Goal: Task Accomplishment & Management: Use online tool/utility

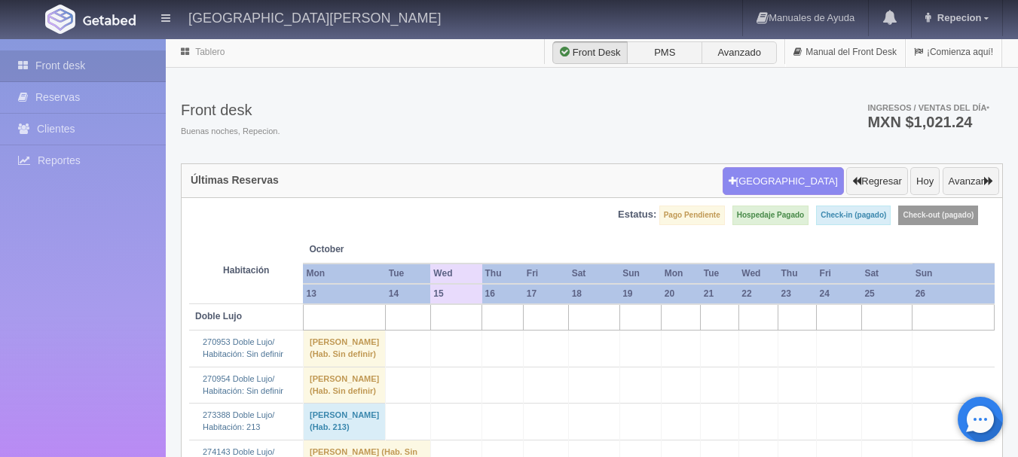
scroll to position [603, 0]
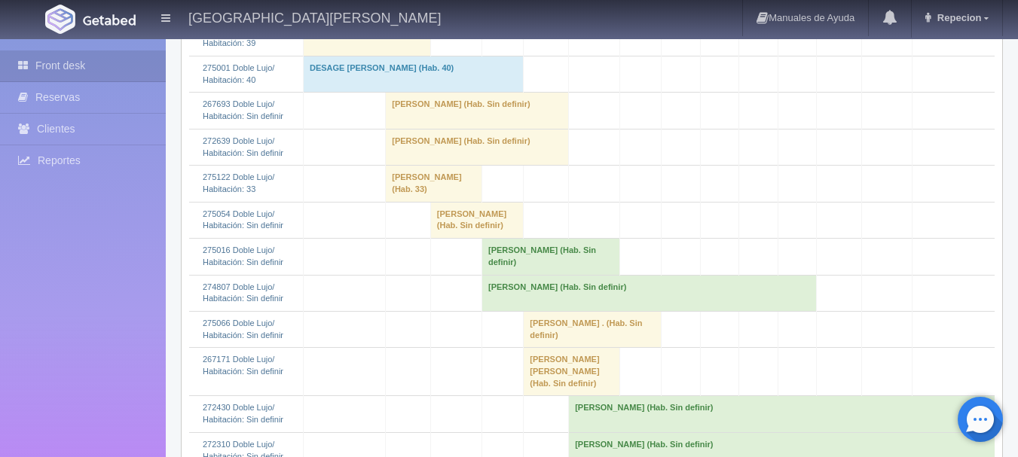
click at [429, 165] on td "adelina esther navarrete (Hab. Sin definir)" at bounding box center [477, 147] width 183 height 36
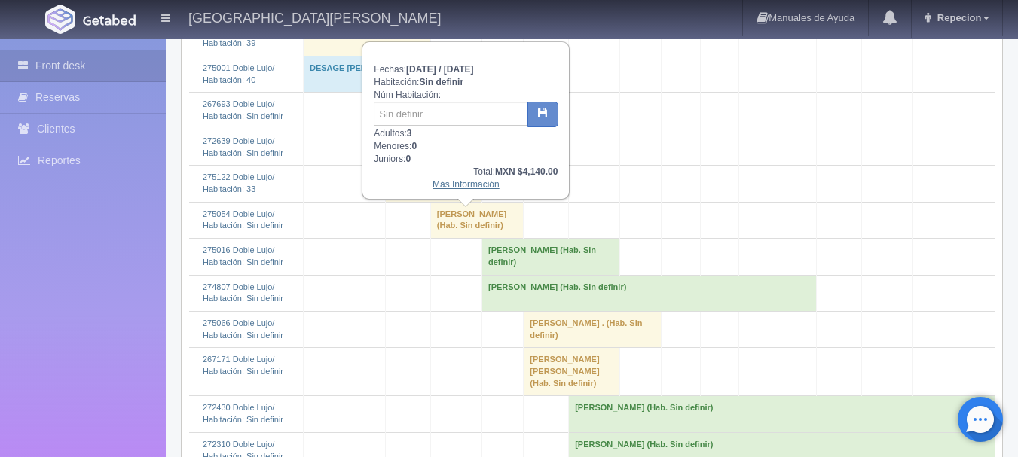
click at [453, 188] on link "Más Información" at bounding box center [465, 184] width 67 height 11
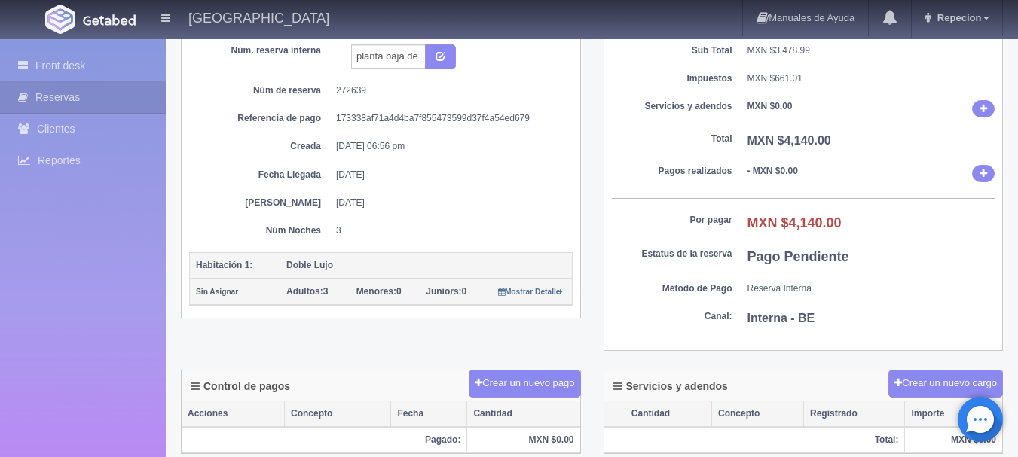
scroll to position [128, 0]
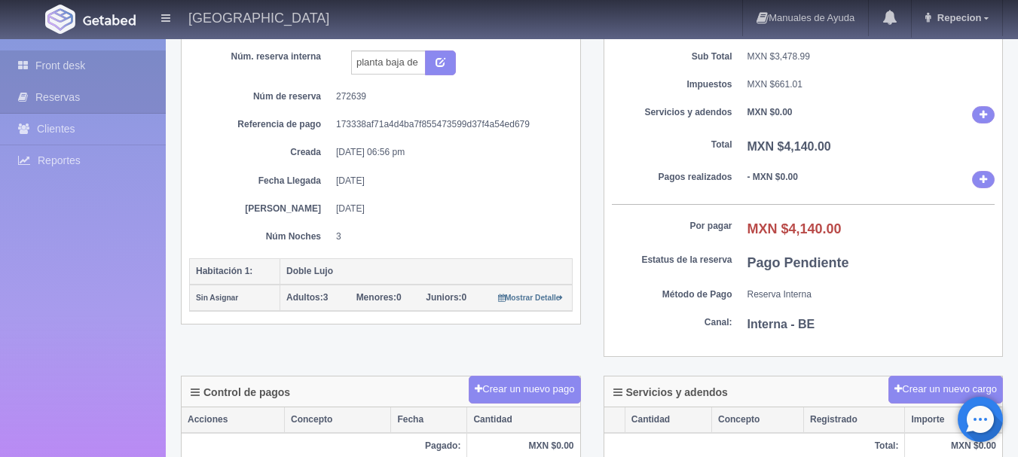
click at [72, 63] on link "Front desk" at bounding box center [83, 65] width 166 height 31
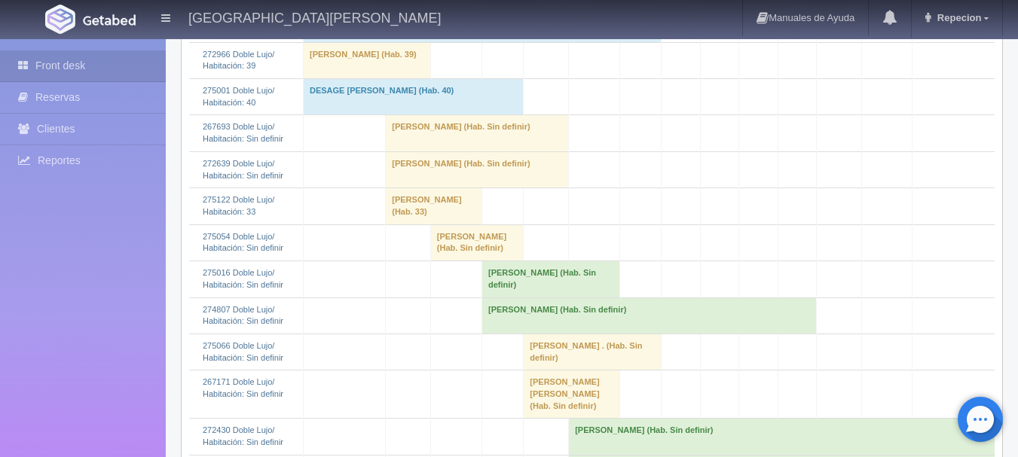
scroll to position [603, 0]
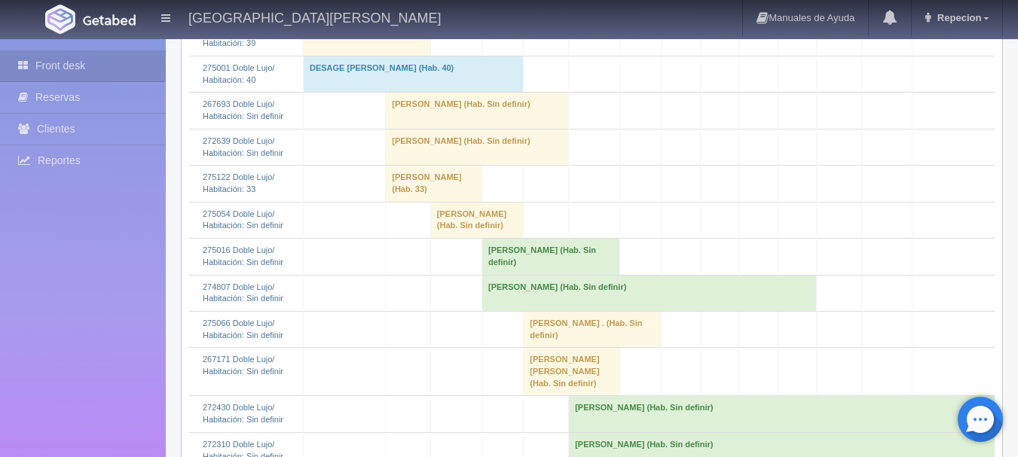
click at [415, 165] on td "adelina esther navarrete (Hab. Sin definir)" at bounding box center [477, 147] width 183 height 36
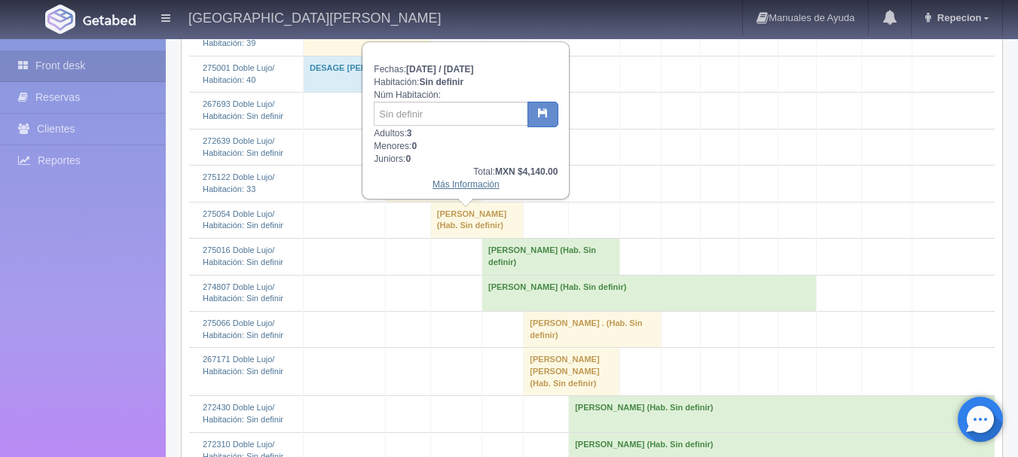
click at [472, 190] on link "Más Información" at bounding box center [465, 184] width 67 height 11
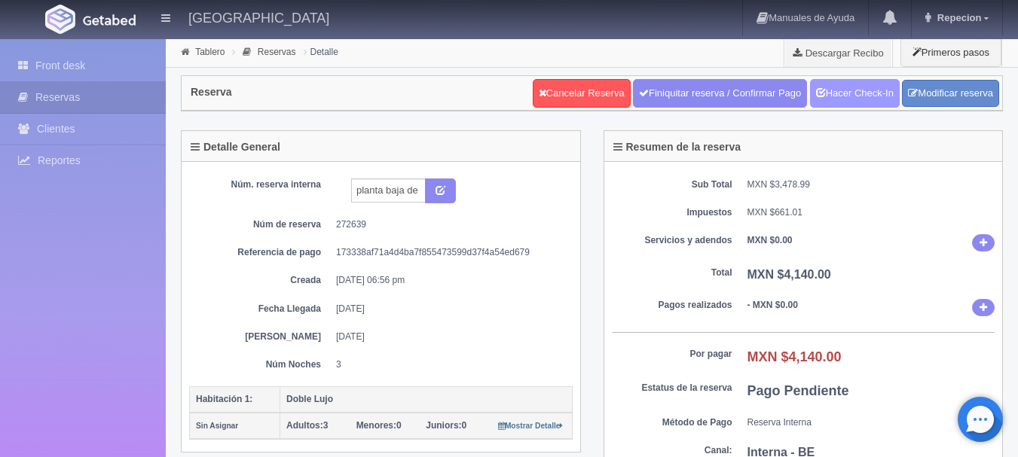
drag, startPoint x: 863, startPoint y: 91, endPoint x: 856, endPoint y: 90, distance: 7.6
click at [863, 90] on link "Hacer Check-In" at bounding box center [855, 93] width 90 height 29
click at [68, 66] on link "Front desk" at bounding box center [83, 65] width 166 height 31
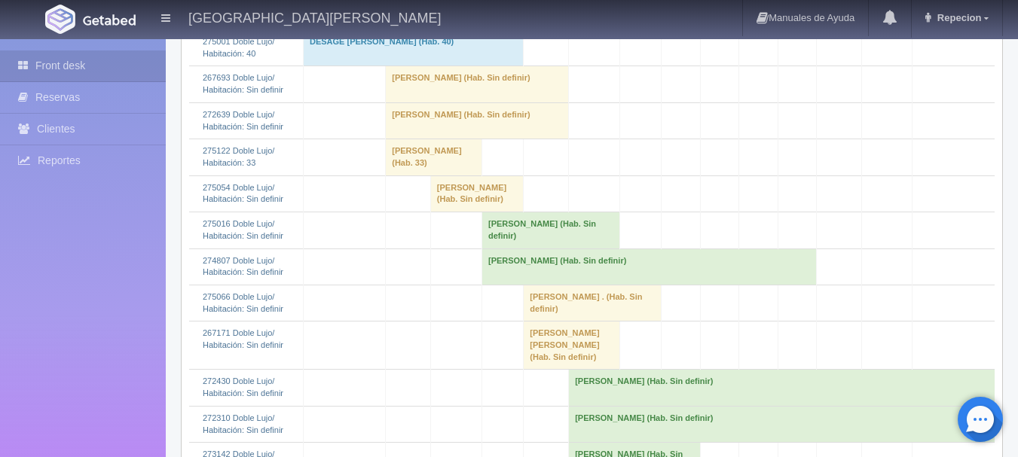
scroll to position [603, 0]
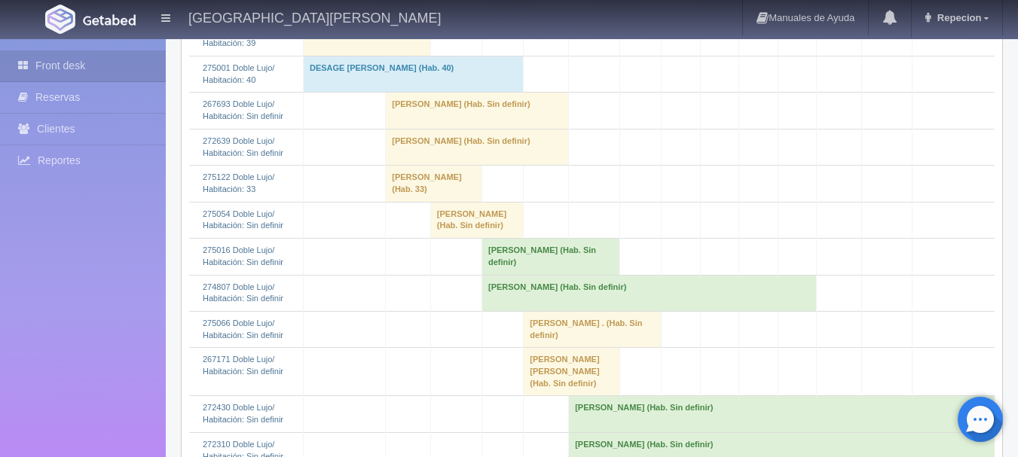
click at [438, 165] on td "adelina esther navarrete (Hab. Sin definir)" at bounding box center [477, 147] width 183 height 36
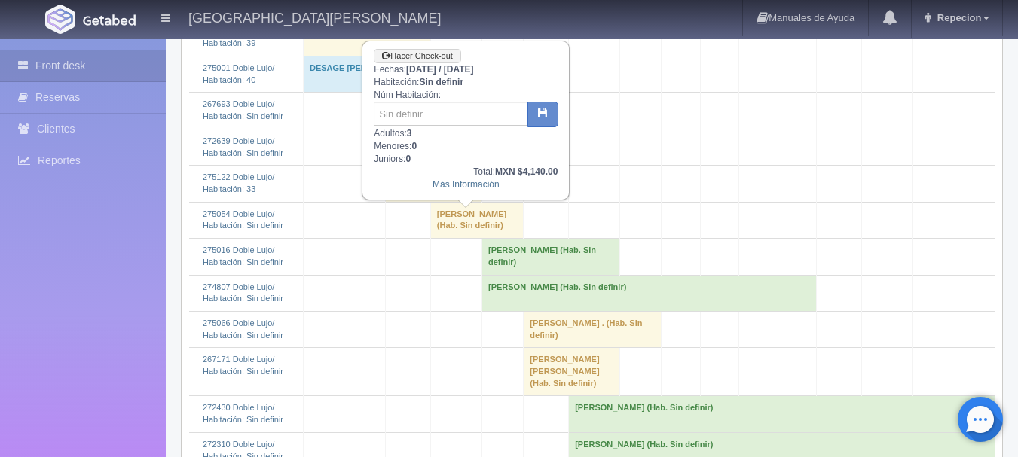
click at [438, 165] on td "adelina esther navarrete (Hab. Sin definir)" at bounding box center [477, 147] width 183 height 36
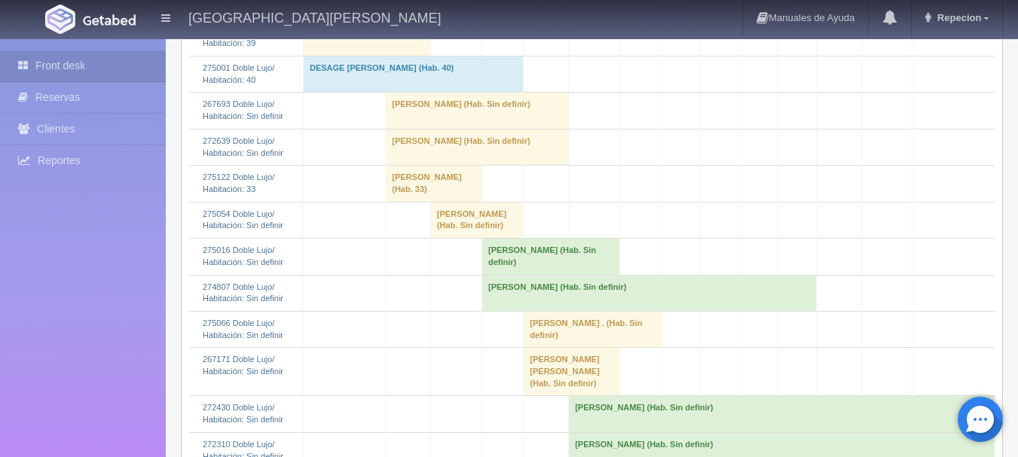
click at [446, 129] on td "[PERSON_NAME] (Hab. Sin definir)" at bounding box center [477, 111] width 183 height 36
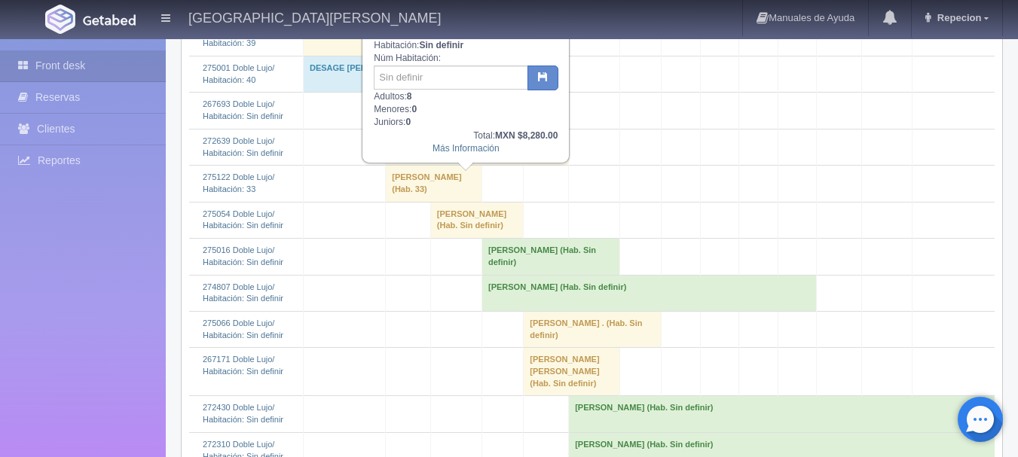
click at [446, 129] on td "[PERSON_NAME] (Hab. Sin definir)" at bounding box center [477, 111] width 183 height 36
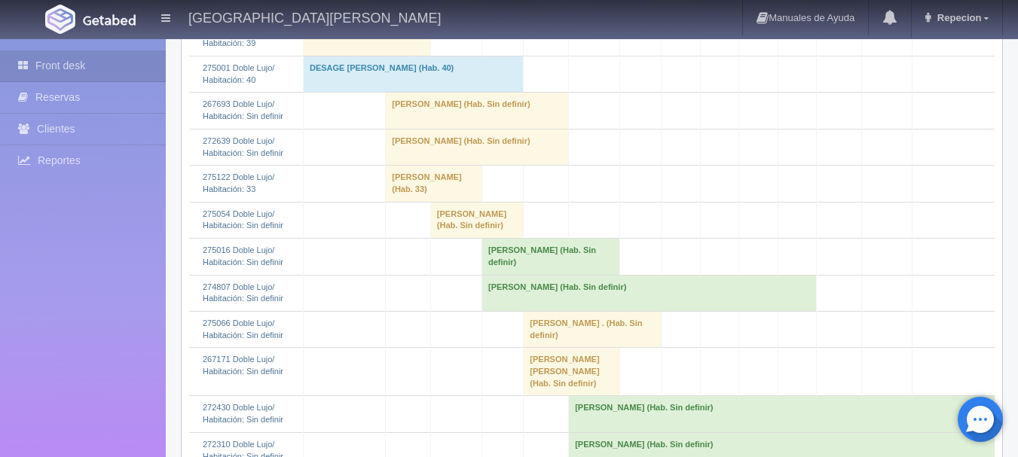
click at [431, 165] on td "adelina esther navarrete (Hab. Sin definir)" at bounding box center [477, 147] width 183 height 36
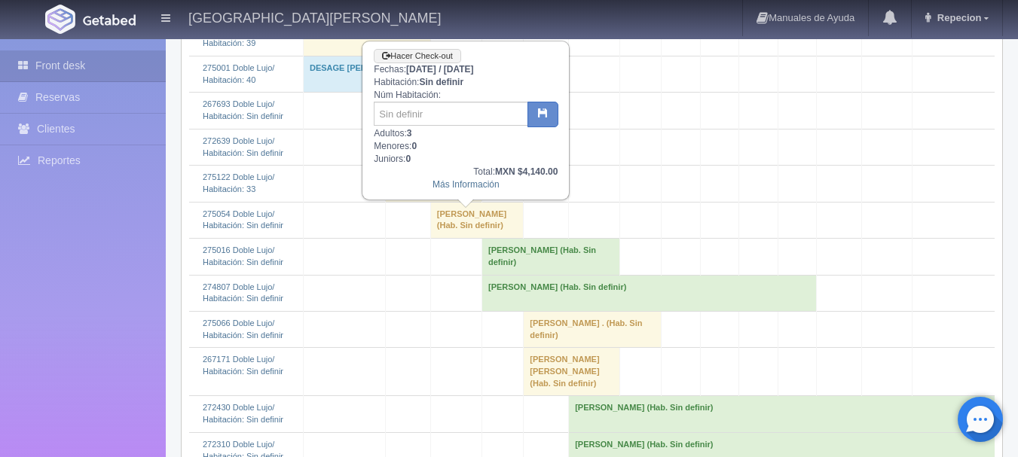
click at [444, 165] on td "adelina esther navarrete (Hab. Sin definir)" at bounding box center [477, 147] width 183 height 36
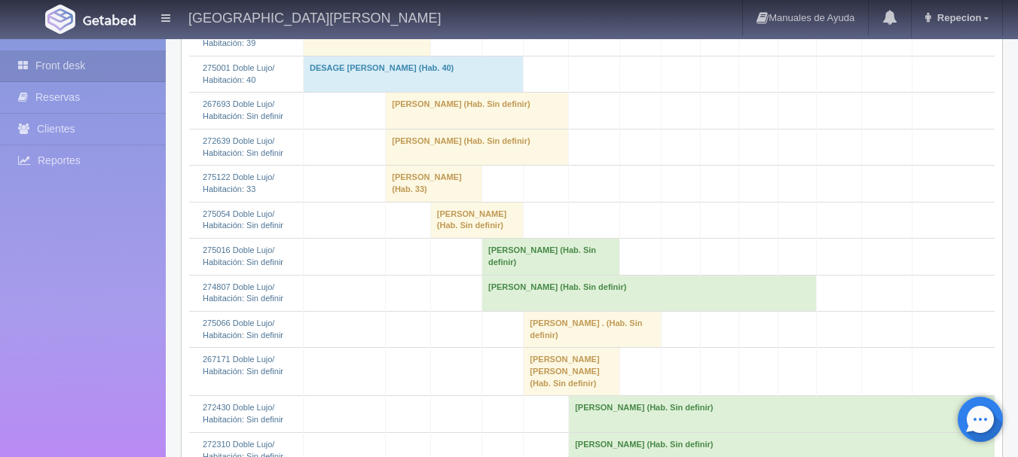
click at [456, 129] on td "[PERSON_NAME] (Hab. Sin definir)" at bounding box center [477, 111] width 183 height 36
click at [494, 129] on td "[PERSON_NAME] (Hab. Sin definir)" at bounding box center [477, 111] width 183 height 36
click at [517, 129] on td "[PERSON_NAME] (Hab. Sin definir)" at bounding box center [477, 111] width 183 height 36
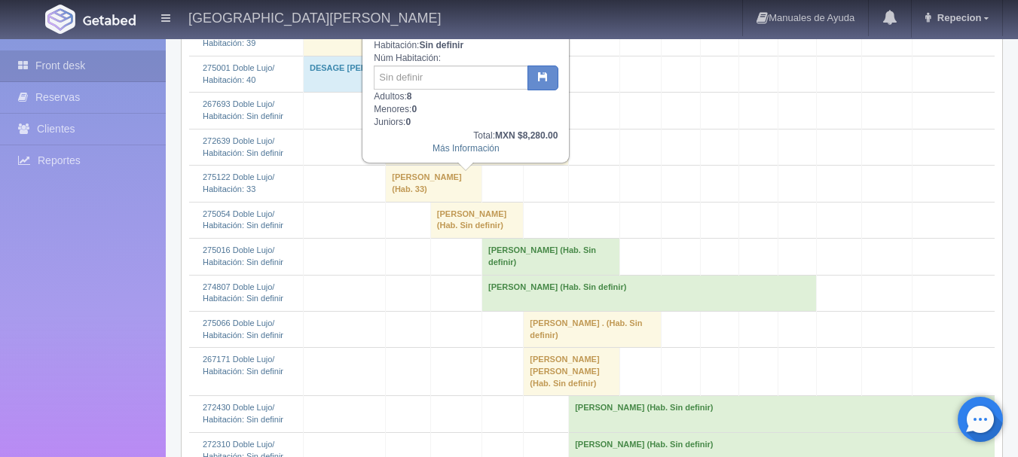
click at [455, 165] on td "adelina esther navarrete (Hab. Sin definir)" at bounding box center [477, 147] width 183 height 36
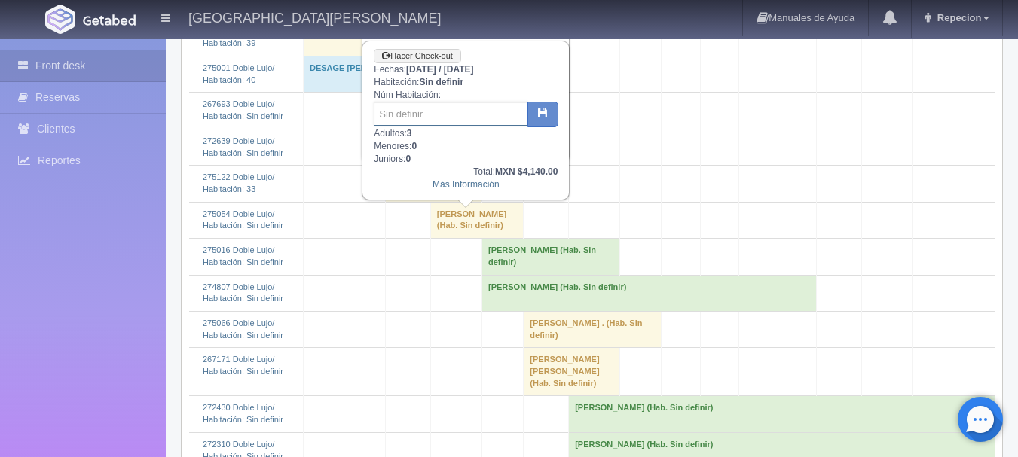
click at [436, 113] on input "text" at bounding box center [451, 114] width 154 height 24
type input "7"
click at [542, 111] on icon "button" at bounding box center [543, 113] width 10 height 10
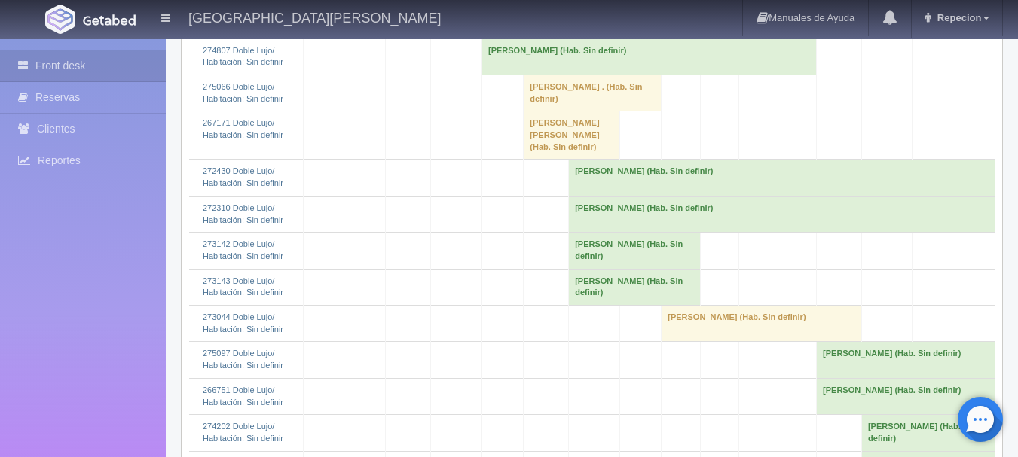
scroll to position [678, 0]
